Goal: Ask a question: Seek information or help from site administrators or community

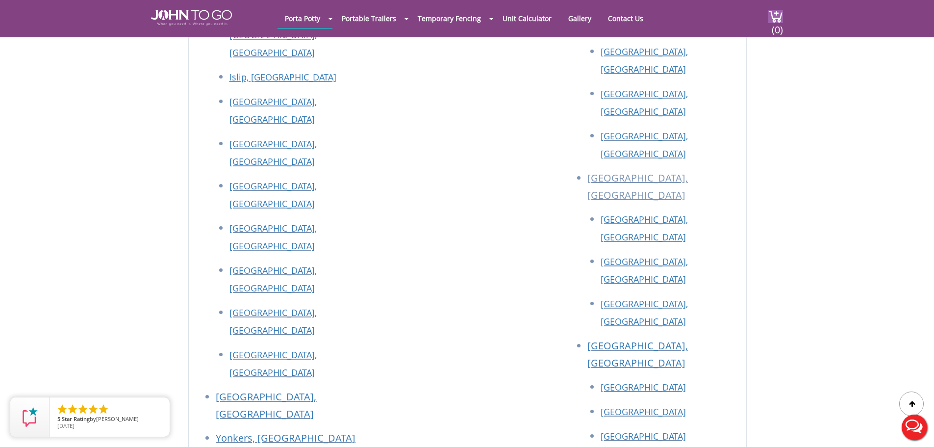
click at [908, 424] on button "Live Chat" at bounding box center [914, 427] width 39 height 39
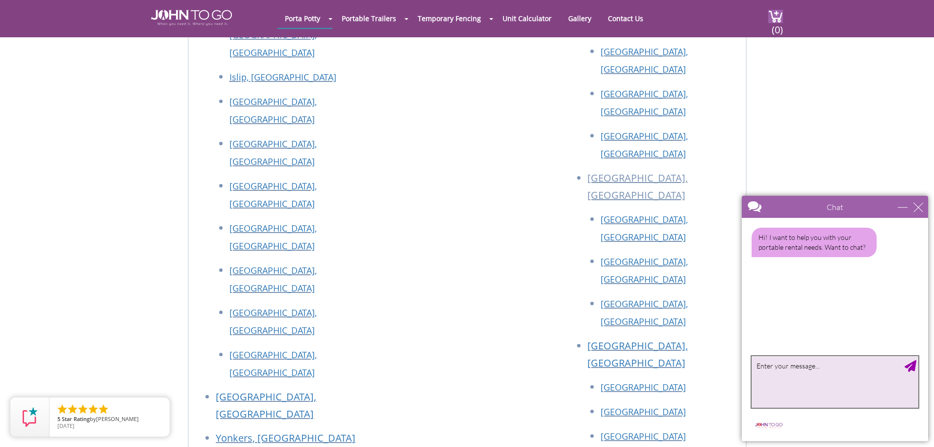
click at [826, 376] on textarea "type your message" at bounding box center [835, 381] width 167 height 51
type textarea "Question about billing"
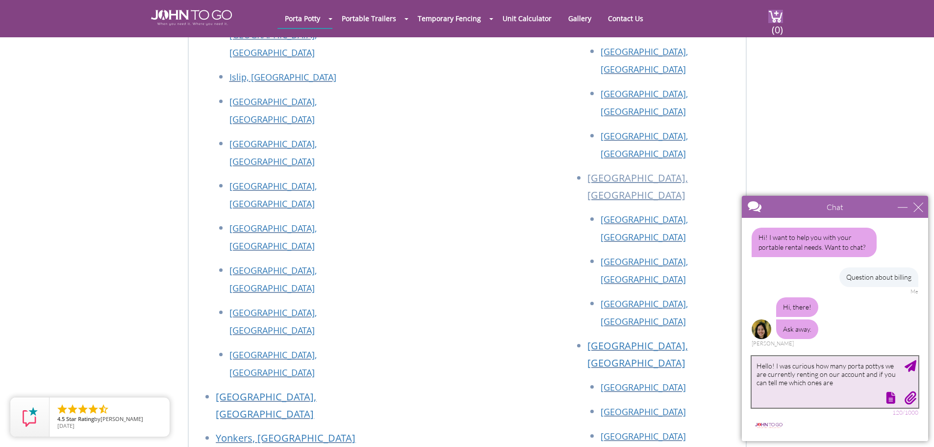
drag, startPoint x: 859, startPoint y: 383, endPoint x: 815, endPoint y: 361, distance: 48.9
click at [815, 361] on textarea "Hello! I was curious how many porta pottys we are currently renting on our acco…" at bounding box center [835, 381] width 167 height 51
type textarea "Hello! I was curious about the number of porta pottys we are getting billed on …"
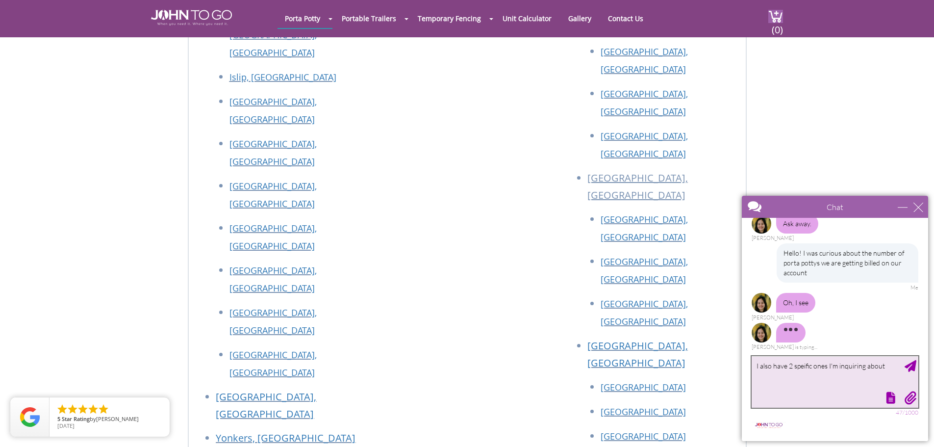
scroll to position [76, 0]
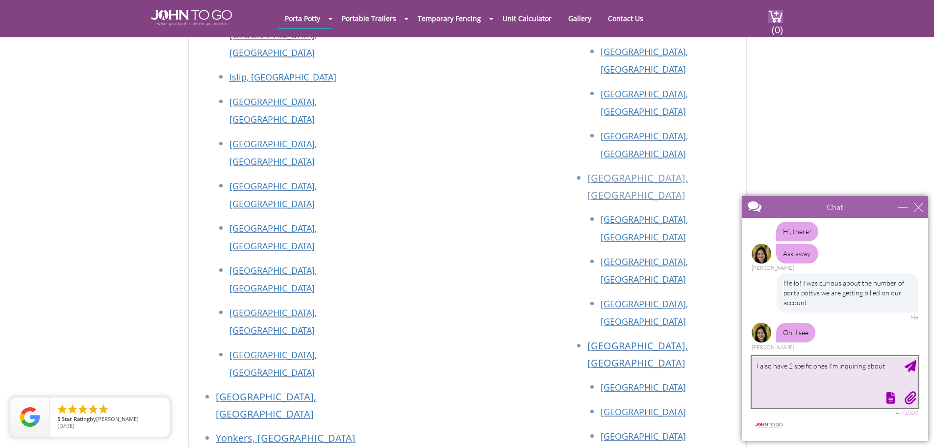
click at [823, 364] on textarea "I also have 2 speific ones I'm inquiring about" at bounding box center [835, 381] width 167 height 51
click at [827, 364] on textarea "I also have 2 speific ones I'm inquiring about" at bounding box center [835, 381] width 167 height 51
type textarea "I also have 2 speific locations I'm inquiring about"
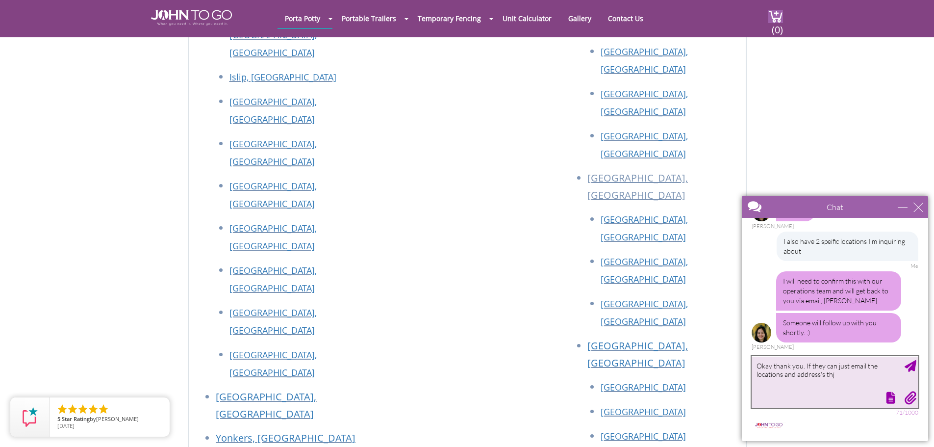
scroll to position [227, 0]
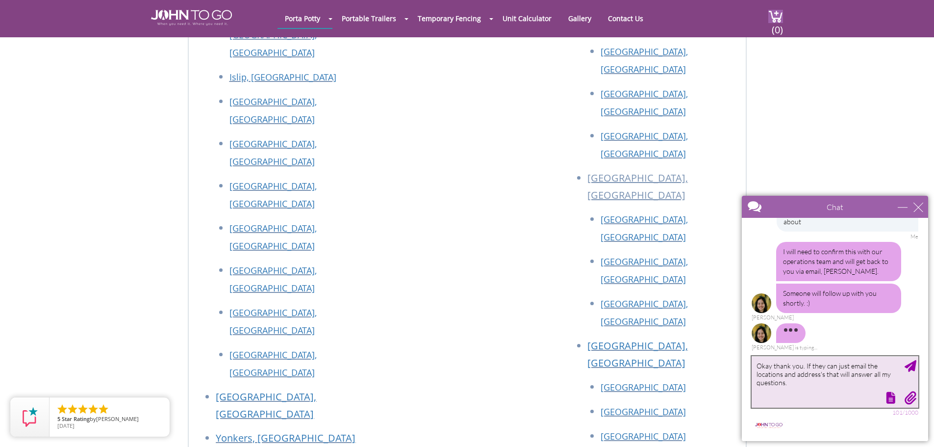
type textarea "Okay thank you. If they can just email the locations and address's that will an…"
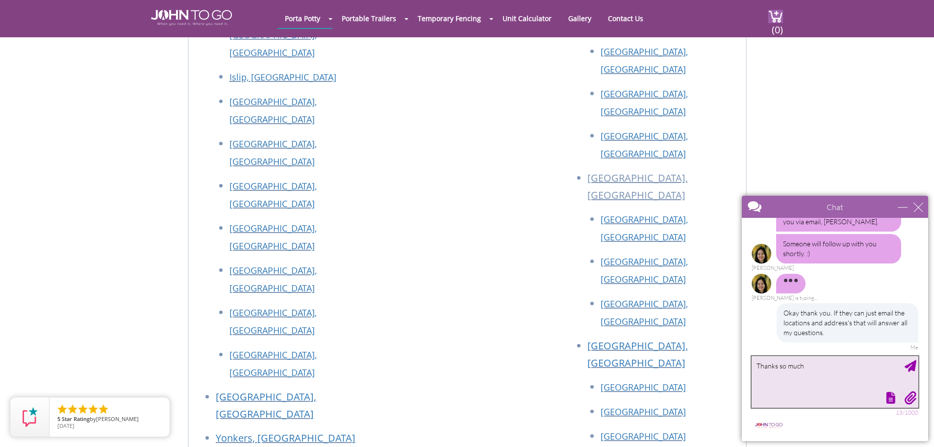
scroll to position [285, 0]
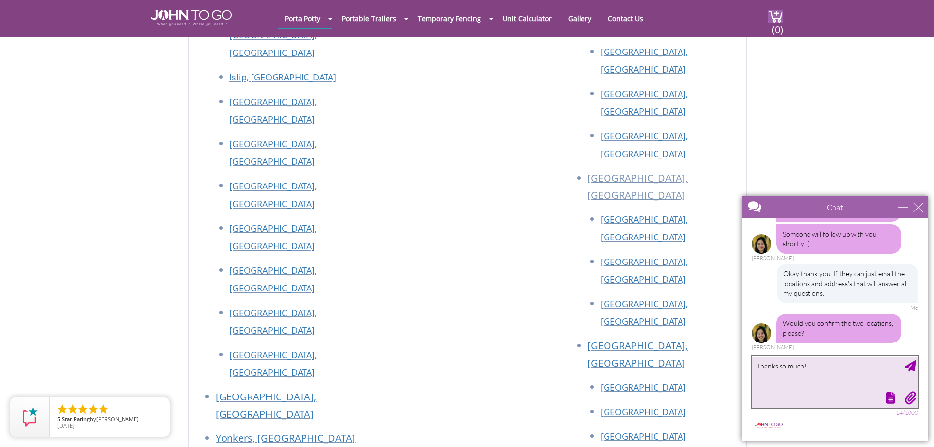
type textarea "Thanks so much!"
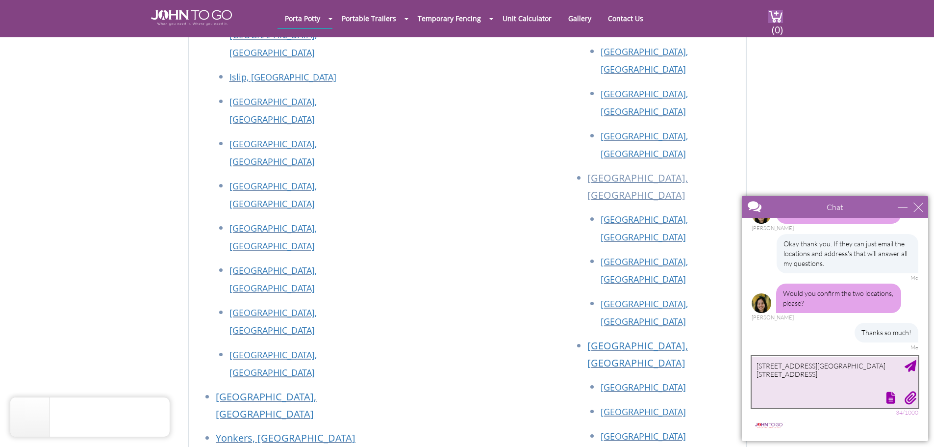
type textarea "[STREET_ADDRESS][GEOGRAPHIC_DATA][STREET_ADDRESS]"
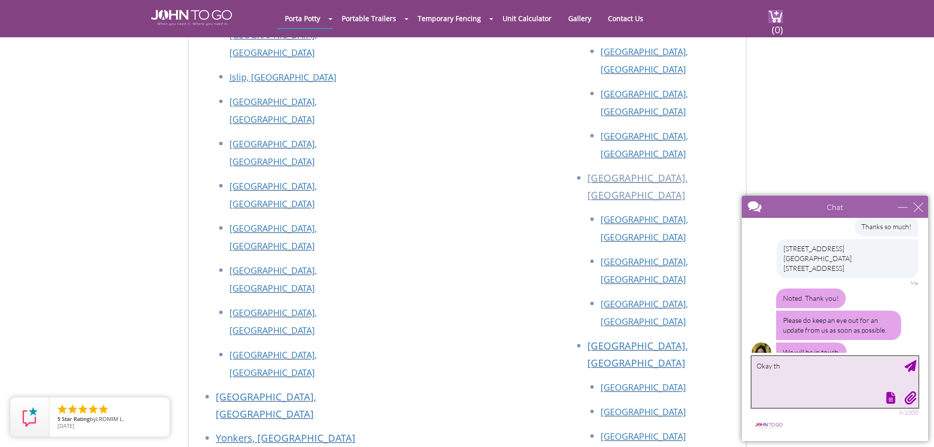
scroll to position [451, 0]
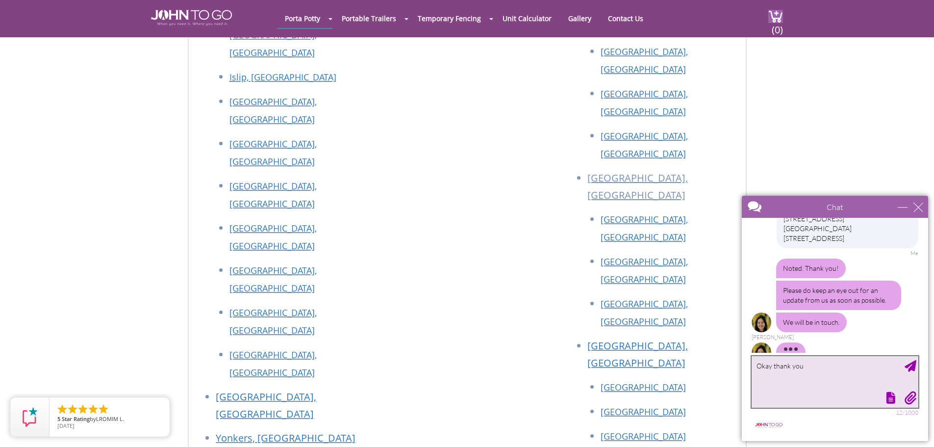
type textarea "Okay thank you"
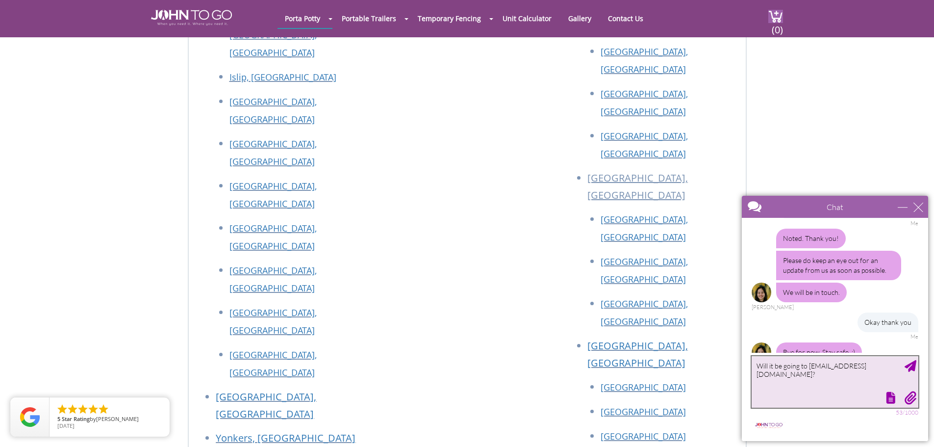
type textarea "Will it be going to [EMAIL_ADDRESS][DOMAIN_NAME]?"
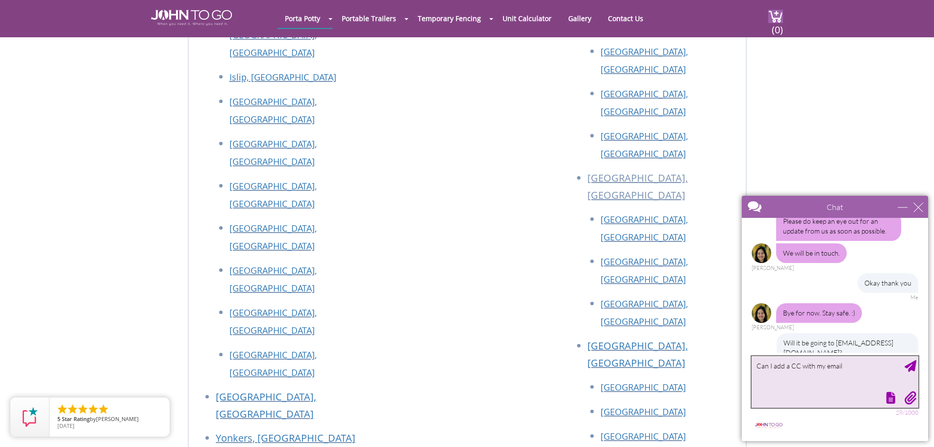
drag, startPoint x: 847, startPoint y: 368, endPoint x: 770, endPoint y: 363, distance: 76.7
click at [770, 363] on textarea "Can I add a CC with my email" at bounding box center [835, 381] width 167 height 51
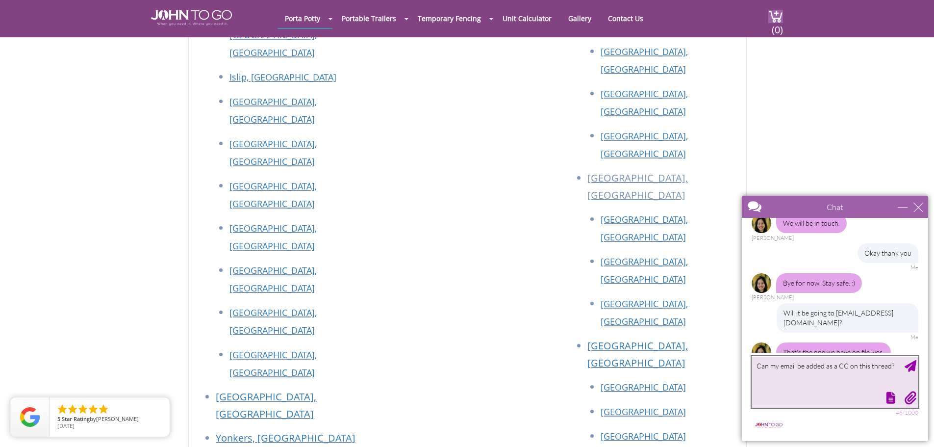
scroll to position [580, 0]
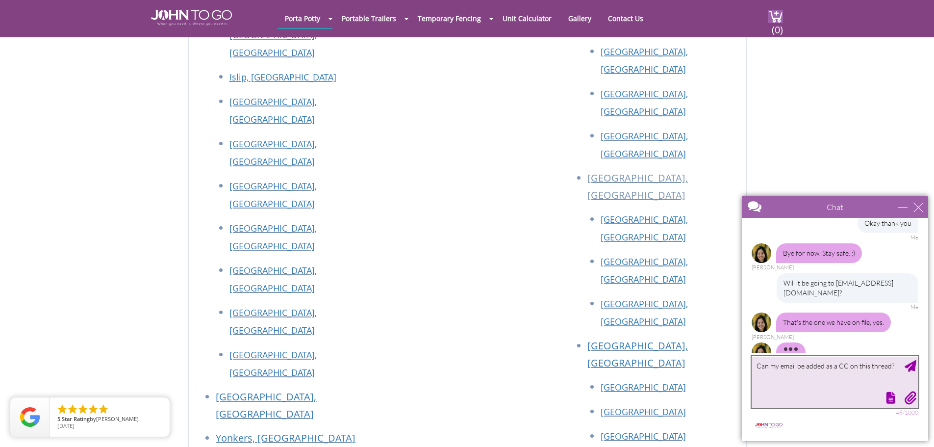
click at [778, 362] on textarea "Can my email be added as a CC on this thread?" at bounding box center [835, 381] width 167 height 51
click at [867, 376] on textarea "Can my separate email be added as a CC on this thread?" at bounding box center [835, 381] width 167 height 51
drag, startPoint x: 780, startPoint y: 374, endPoint x: 744, endPoint y: 375, distance: 35.8
click at [744, 375] on main "Chat Email [EMAIL_ADDRESS][DOMAIN_NAME] Your Question * Email * [EMAIL_ADDRESS]…" at bounding box center [835, 318] width 186 height 245
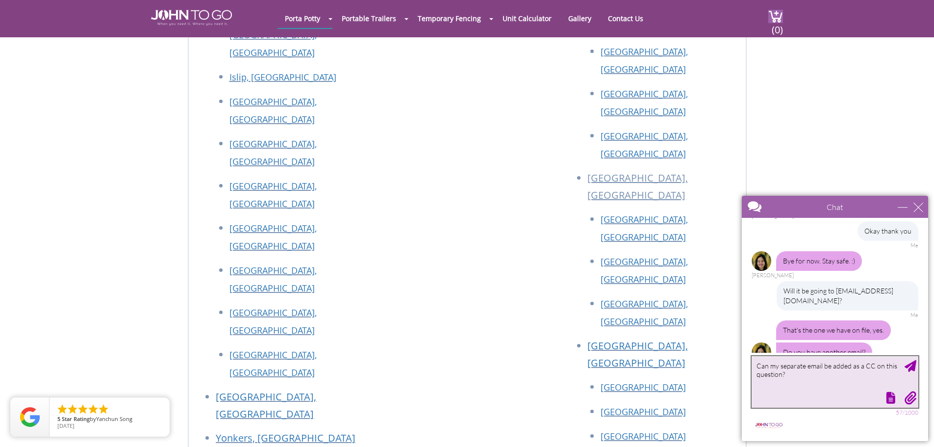
click at [808, 365] on textarea "Can my separate email be added as a CC on this question?" at bounding box center [835, 381] width 167 height 51
type textarea "Can my email be added as a CC on this question?"
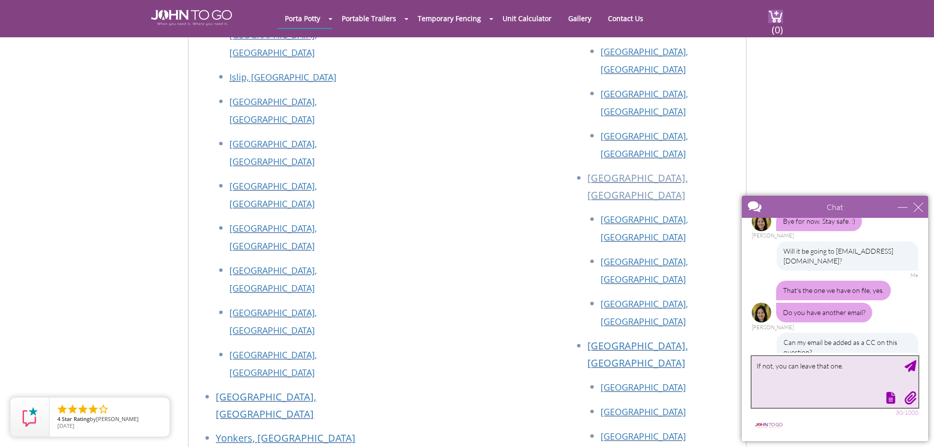
scroll to position [642, 0]
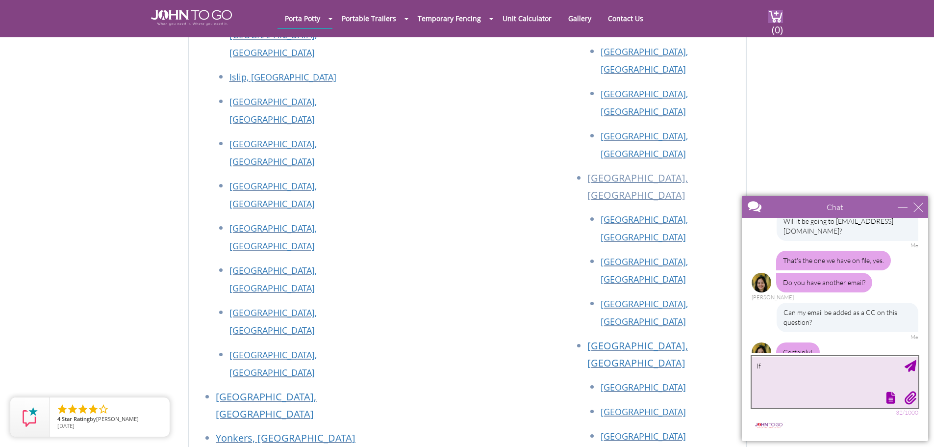
type textarea "I"
type textarea "Perfect"
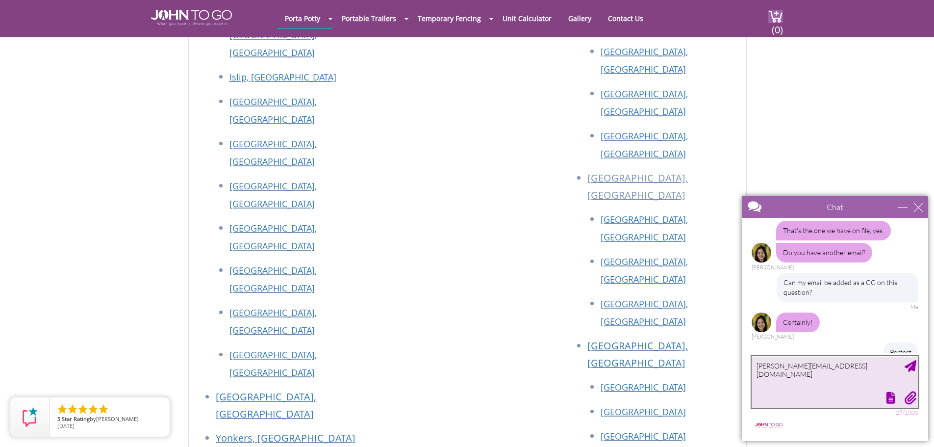
type textarea "[PERSON_NAME][EMAIL_ADDRESS][DOMAIN_NAME]"
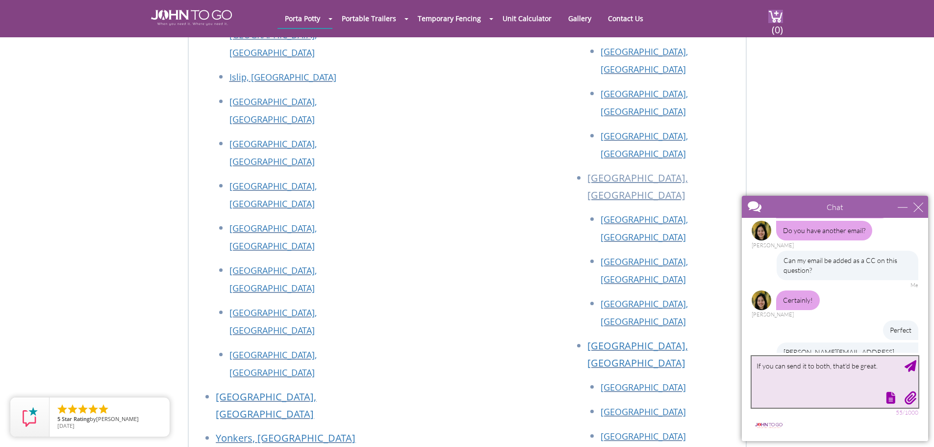
scroll to position [723, 0]
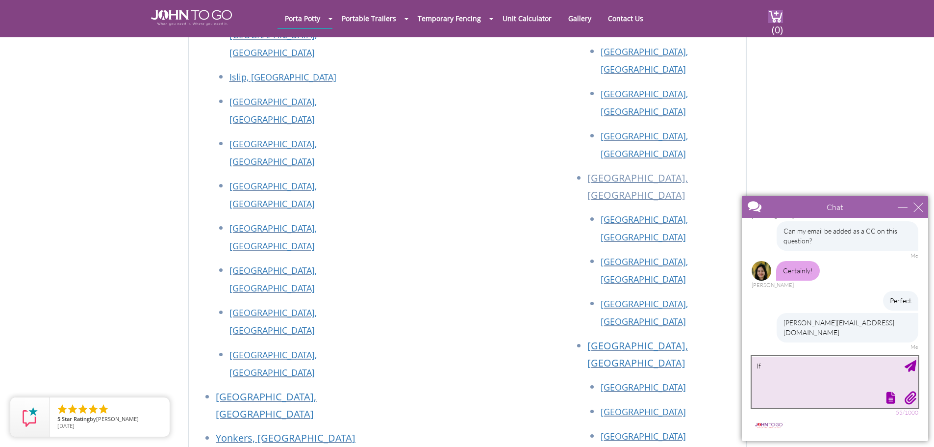
type textarea "I"
type textarea "Thank you!"
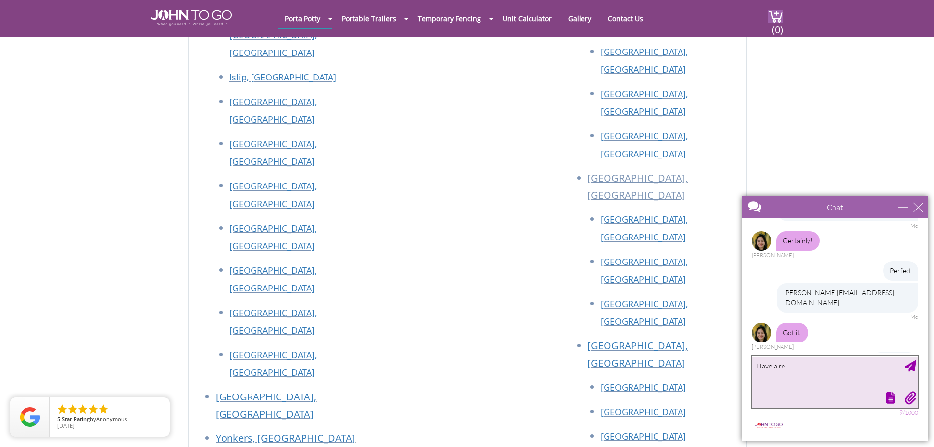
scroll to position [783, 0]
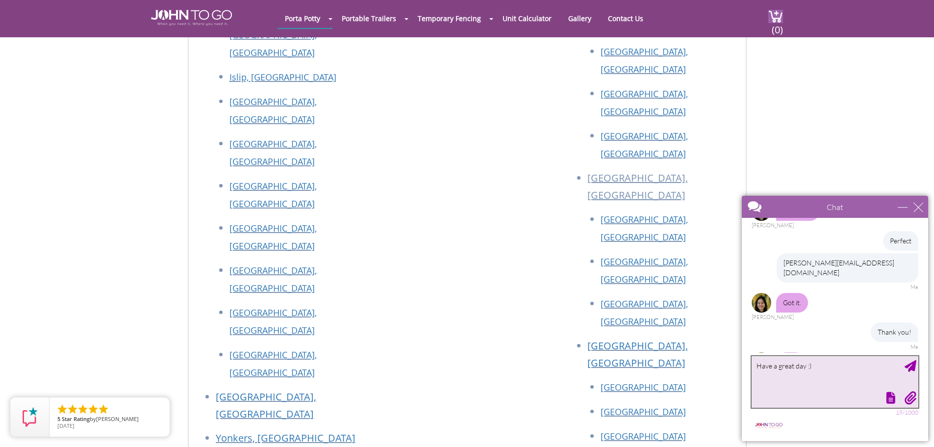
type textarea "Have a great day :)"
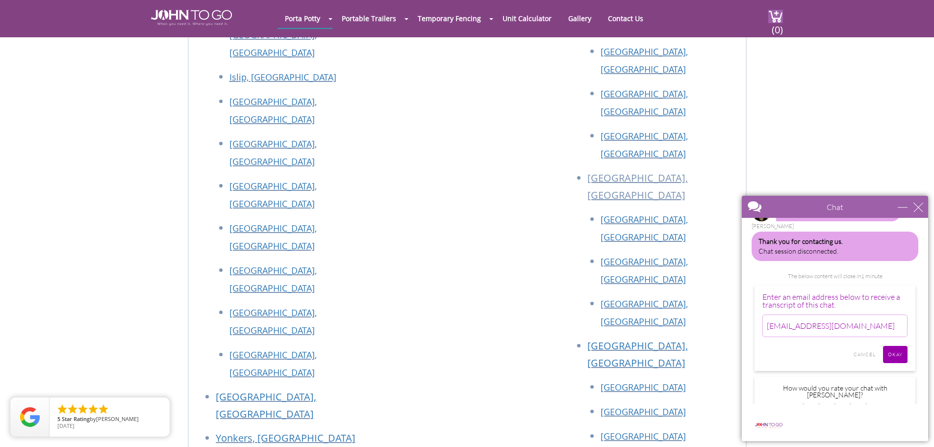
scroll to position [917, 0]
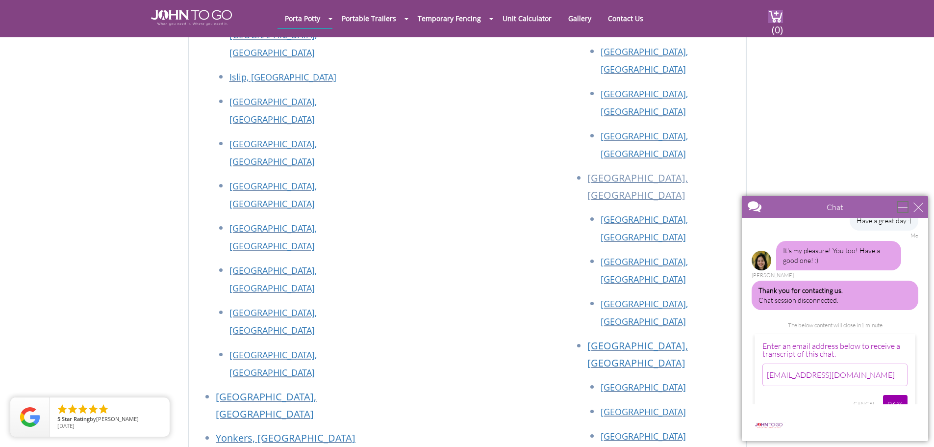
click at [903, 205] on div "minimize" at bounding box center [903, 207] width 10 height 10
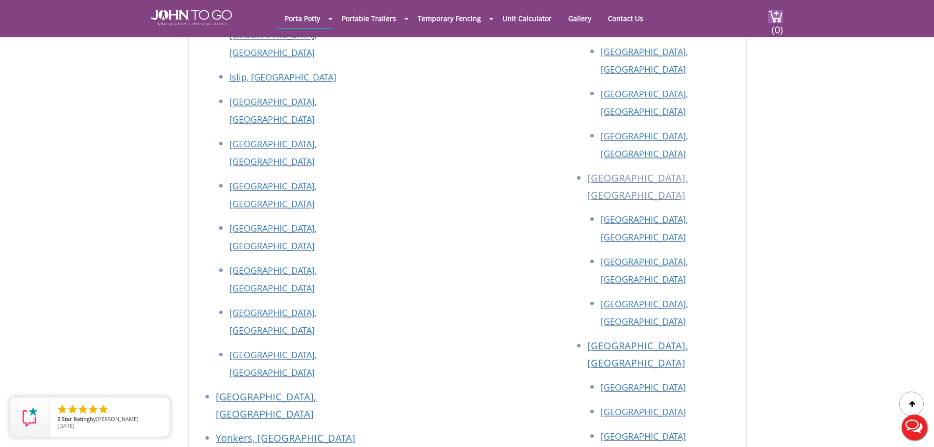
scroll to position [0, 0]
